Goal: Transaction & Acquisition: Purchase product/service

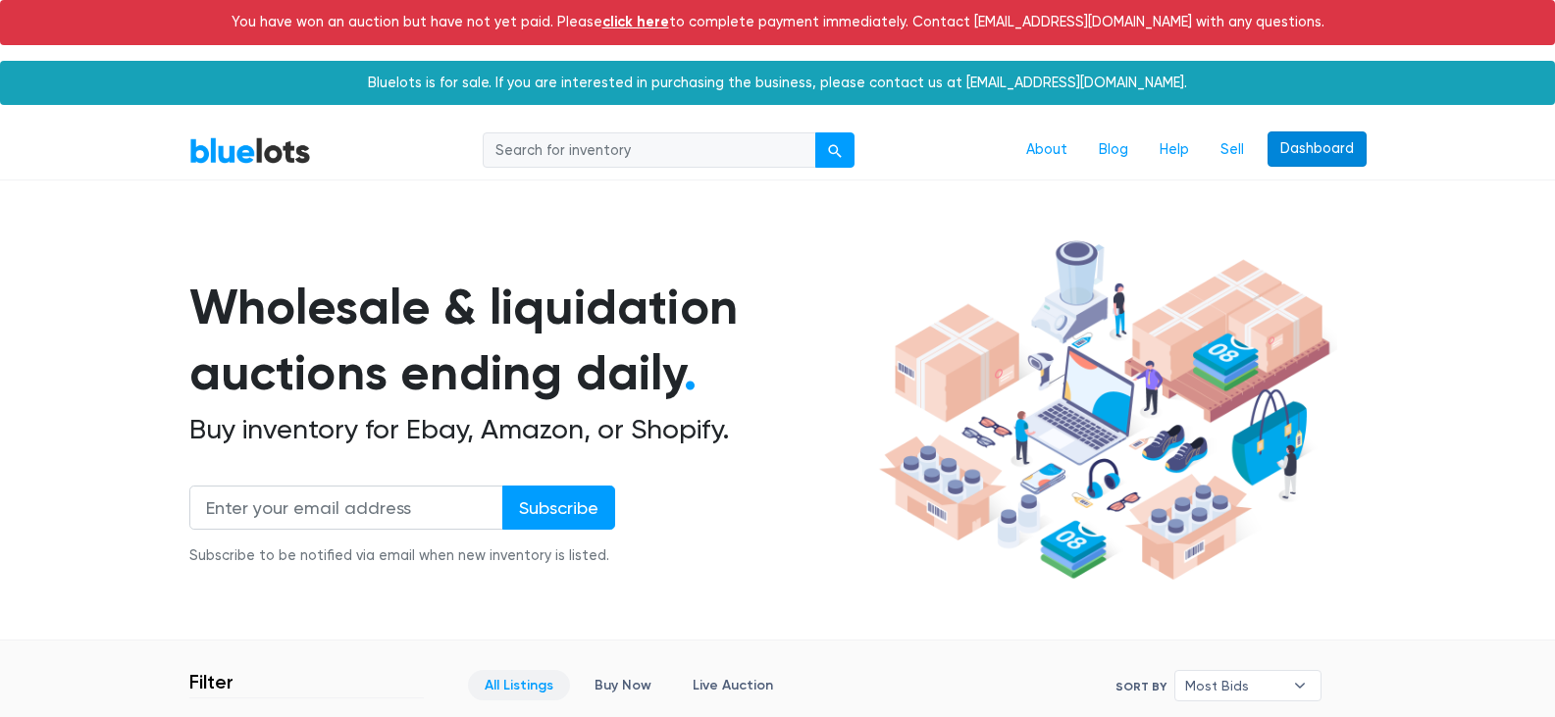
click at [1315, 151] on link "Dashboard" at bounding box center [1317, 148] width 99 height 35
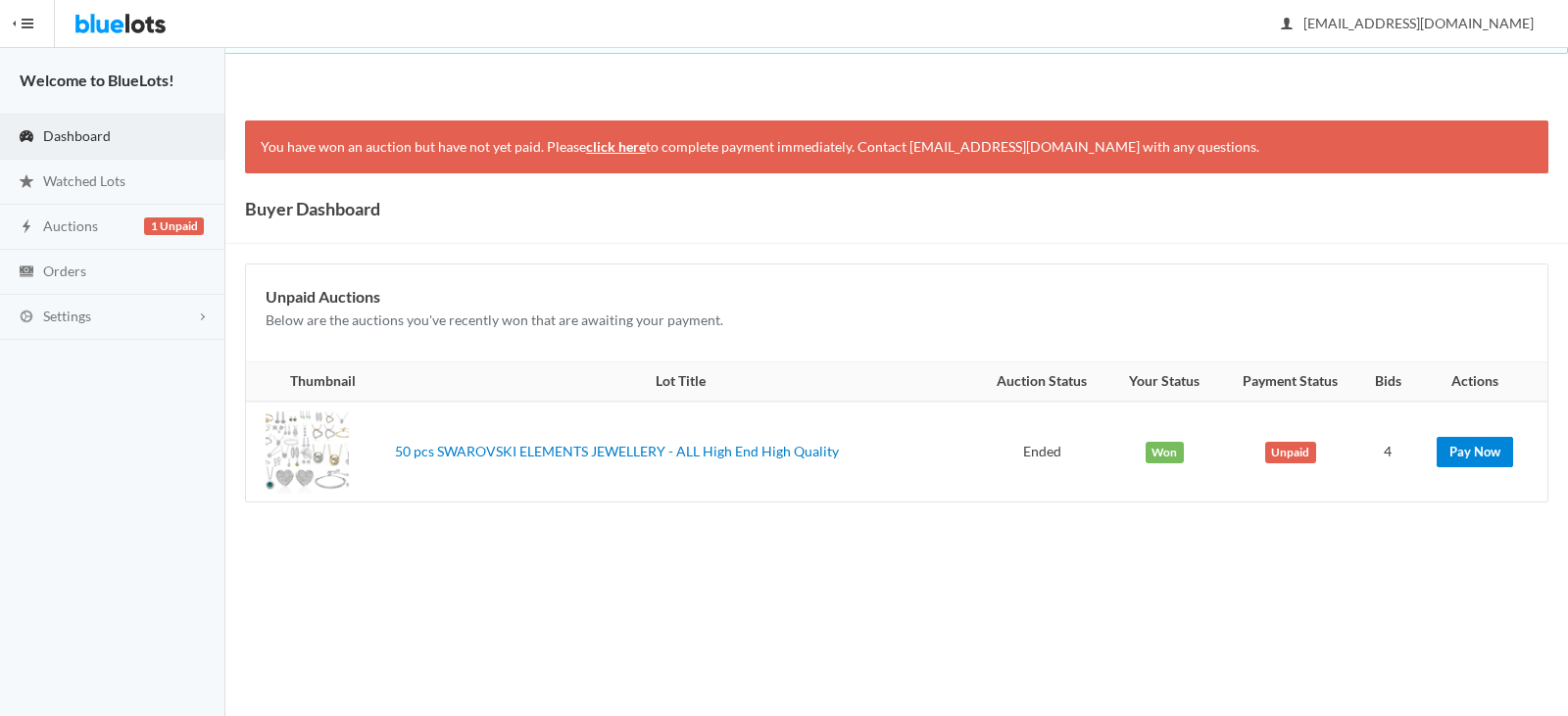
click at [1490, 439] on link "Pay Now" at bounding box center [1475, 452] width 77 height 30
click at [327, 452] on div at bounding box center [307, 451] width 83 height 83
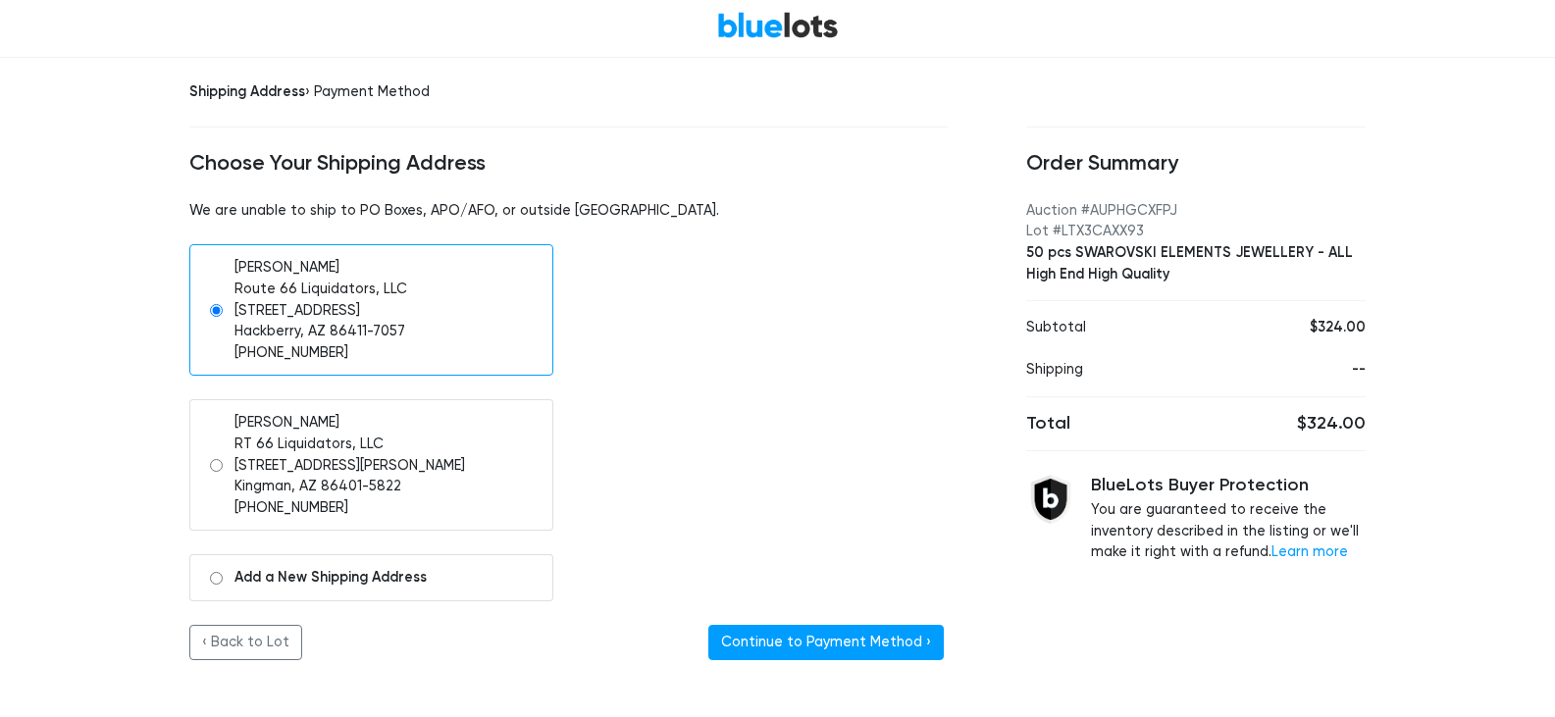
scroll to position [77, 0]
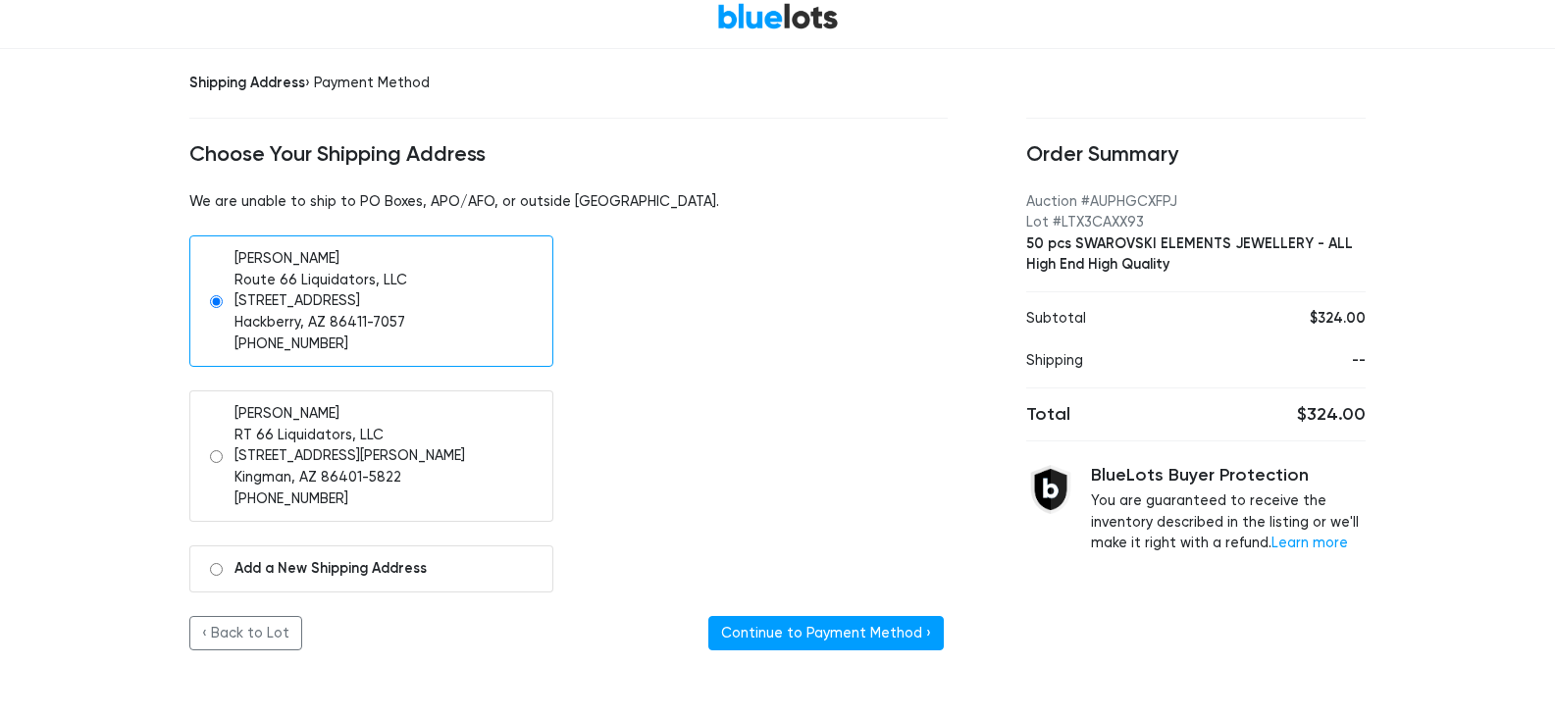
click at [219, 450] on input "radio" at bounding box center [216, 456] width 13 height 13
radio input "true"
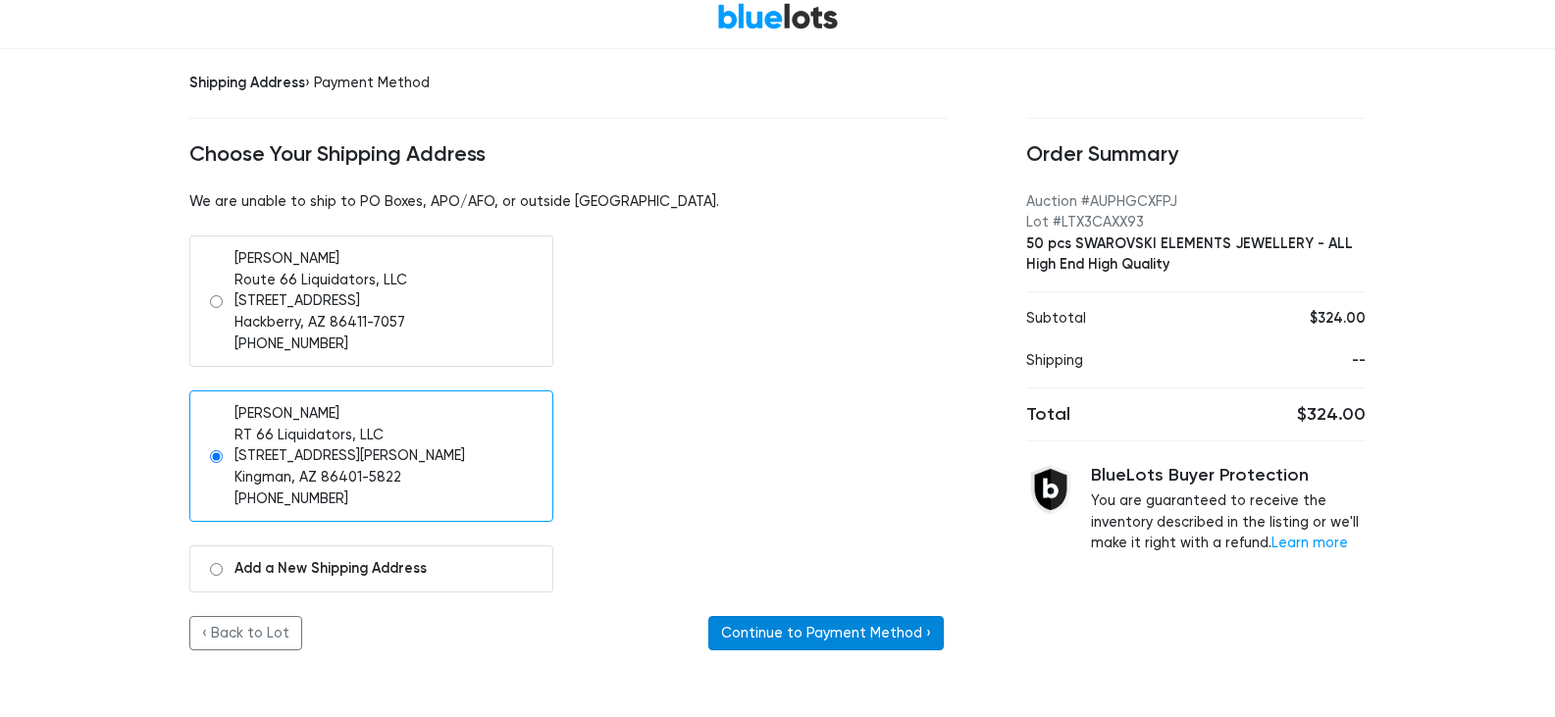
click at [812, 631] on button "Continue to Payment Method ›" at bounding box center [827, 633] width 236 height 35
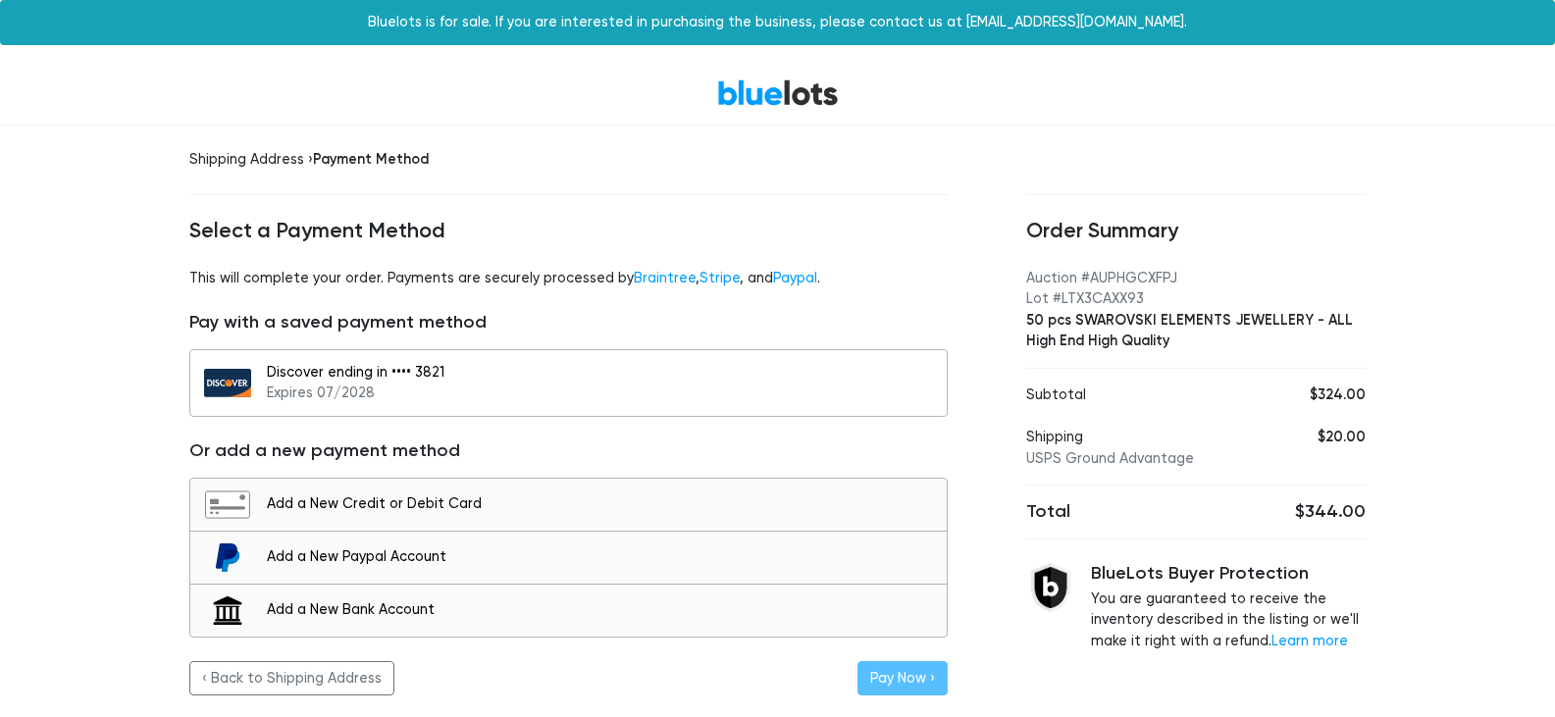
click at [737, 395] on div "Discover ending in •••• 3821 Expires 07/2028" at bounding box center [602, 383] width 670 height 42
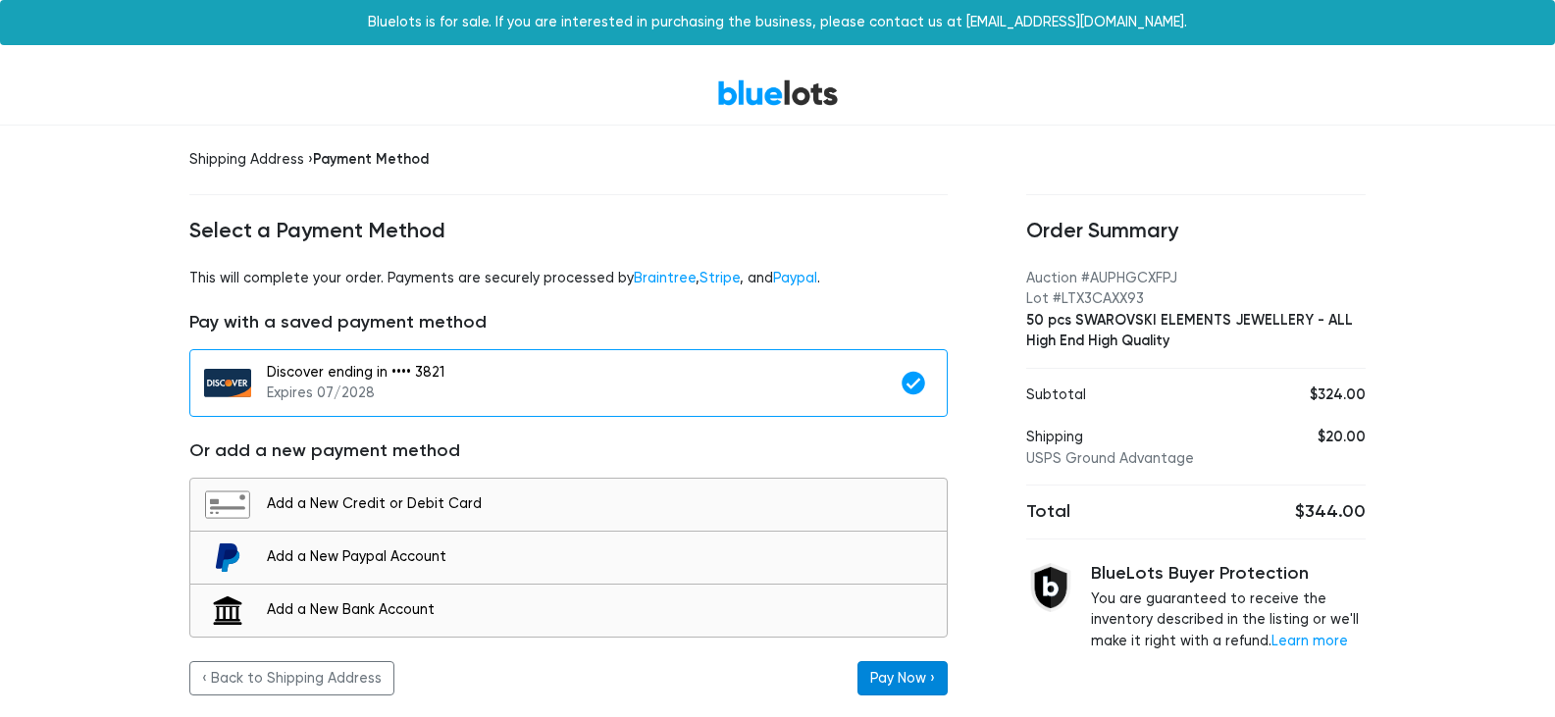
click at [886, 668] on button "Pay Now ›" at bounding box center [903, 678] width 90 height 35
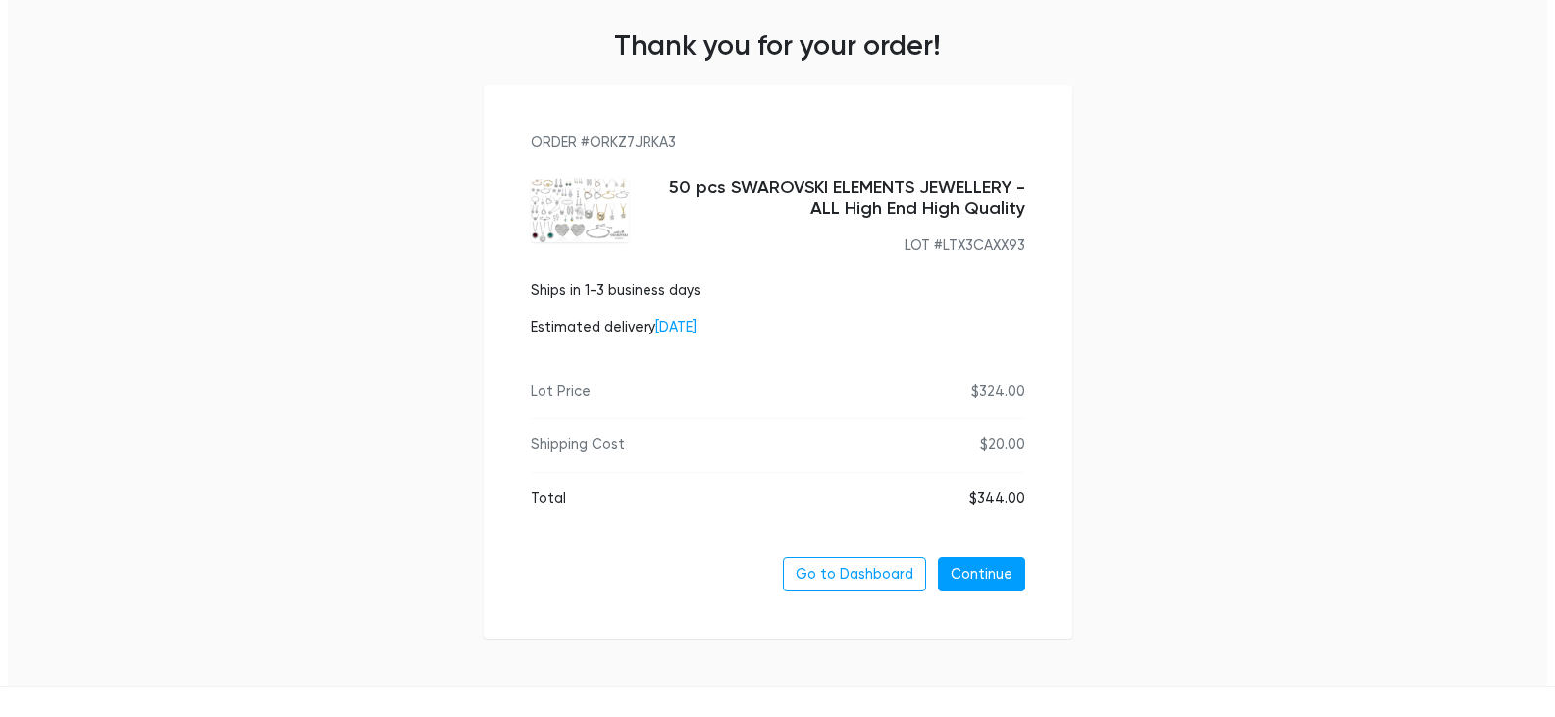
scroll to position [135, 0]
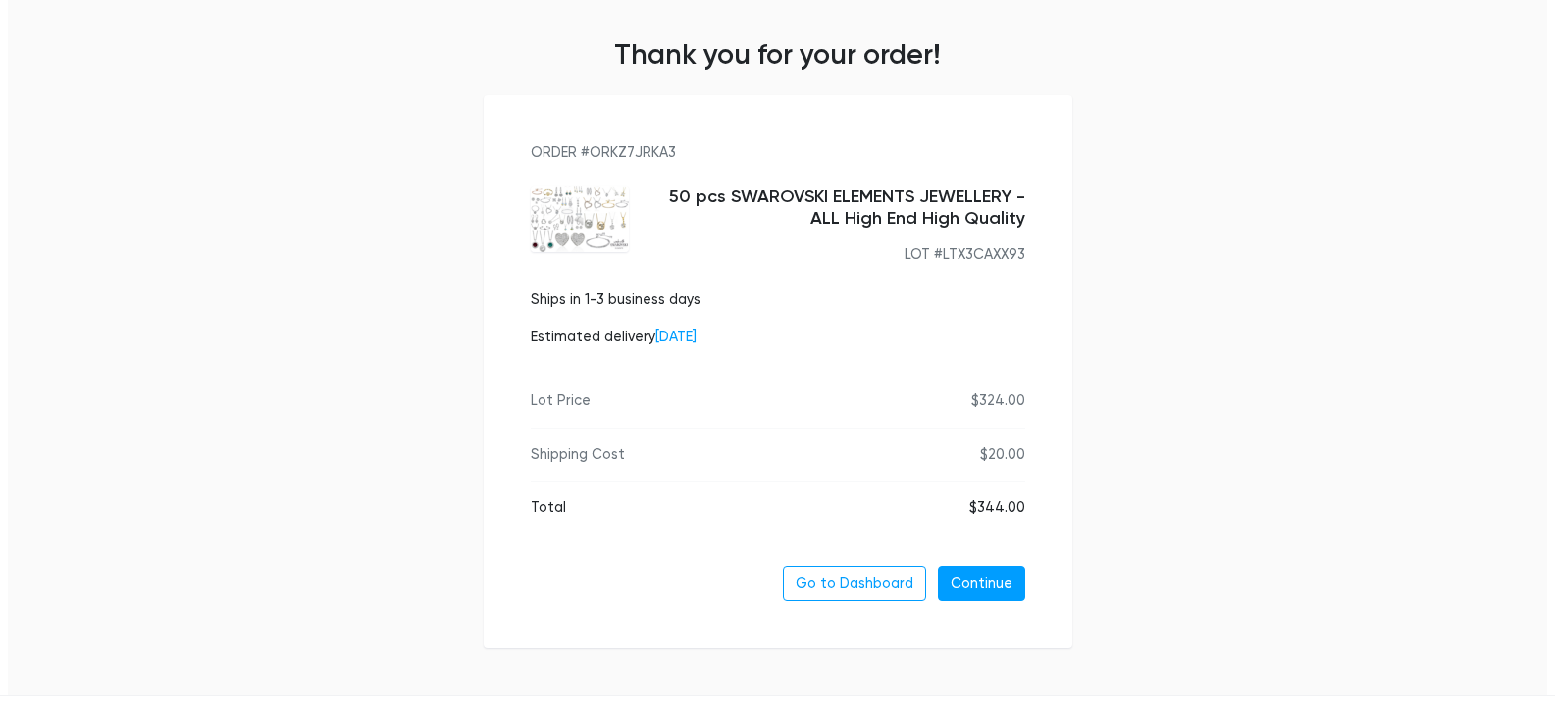
click at [613, 209] on img at bounding box center [580, 219] width 98 height 66
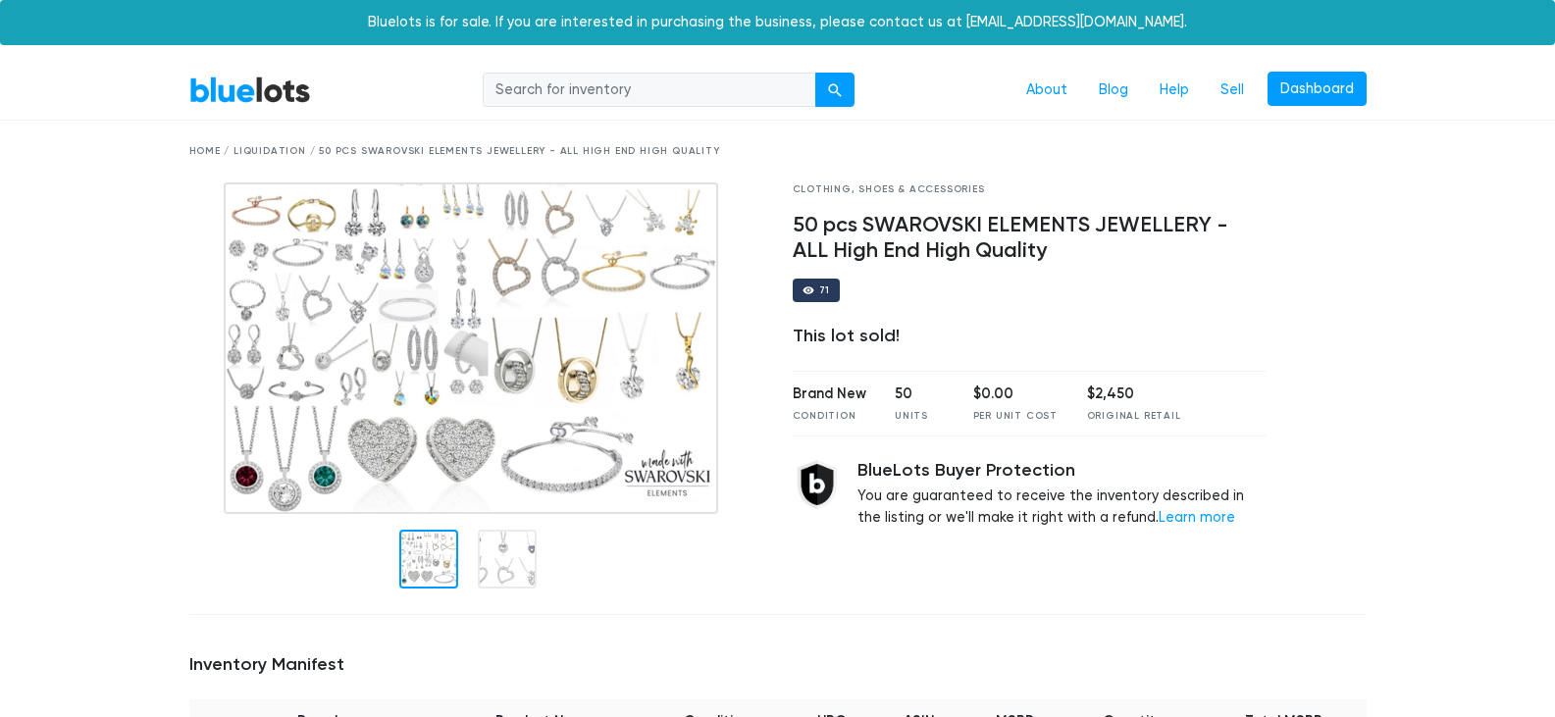
click at [755, 382] on div at bounding box center [476, 349] width 574 height 332
click at [674, 373] on img at bounding box center [471, 349] width 495 height 332
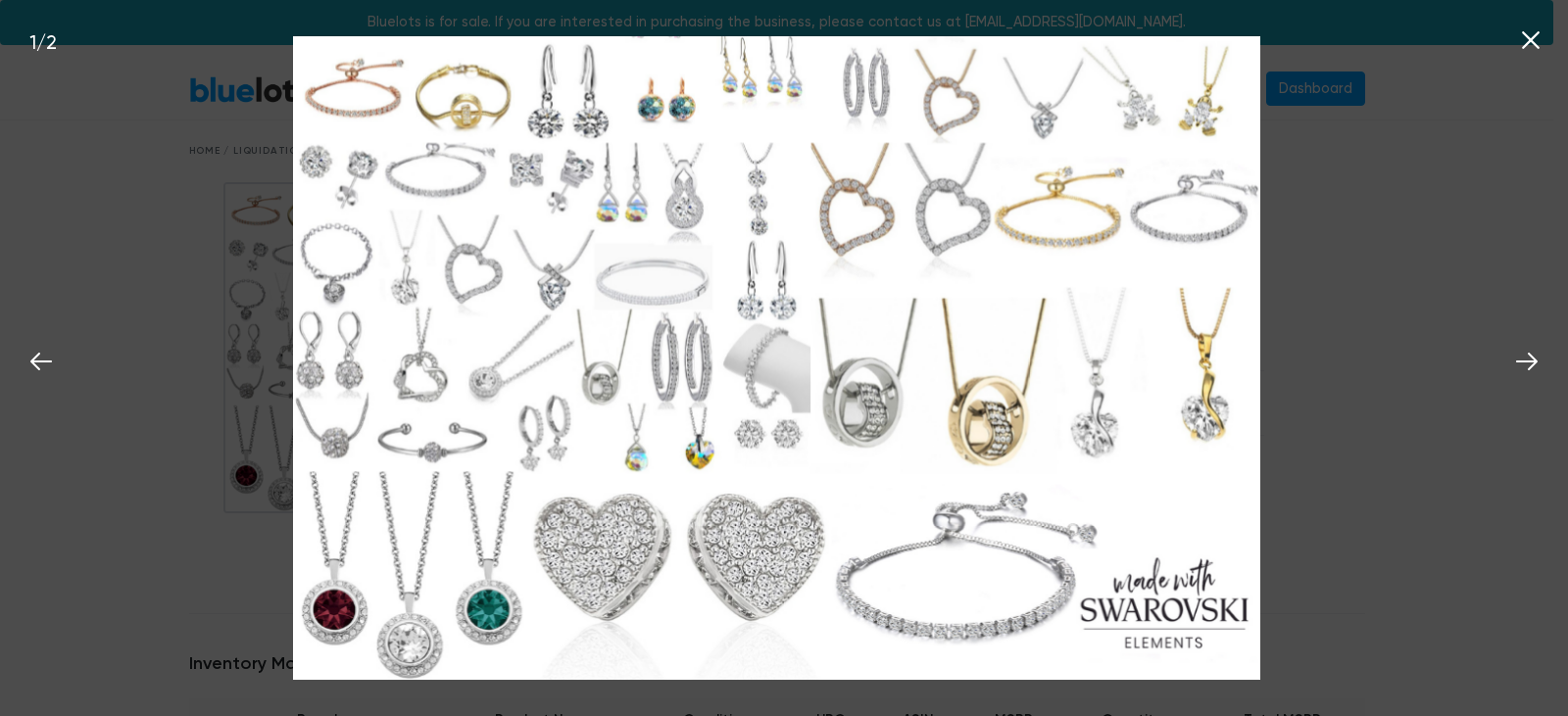
click at [1529, 41] on icon at bounding box center [1531, 40] width 18 height 18
